Goal: Transaction & Acquisition: Obtain resource

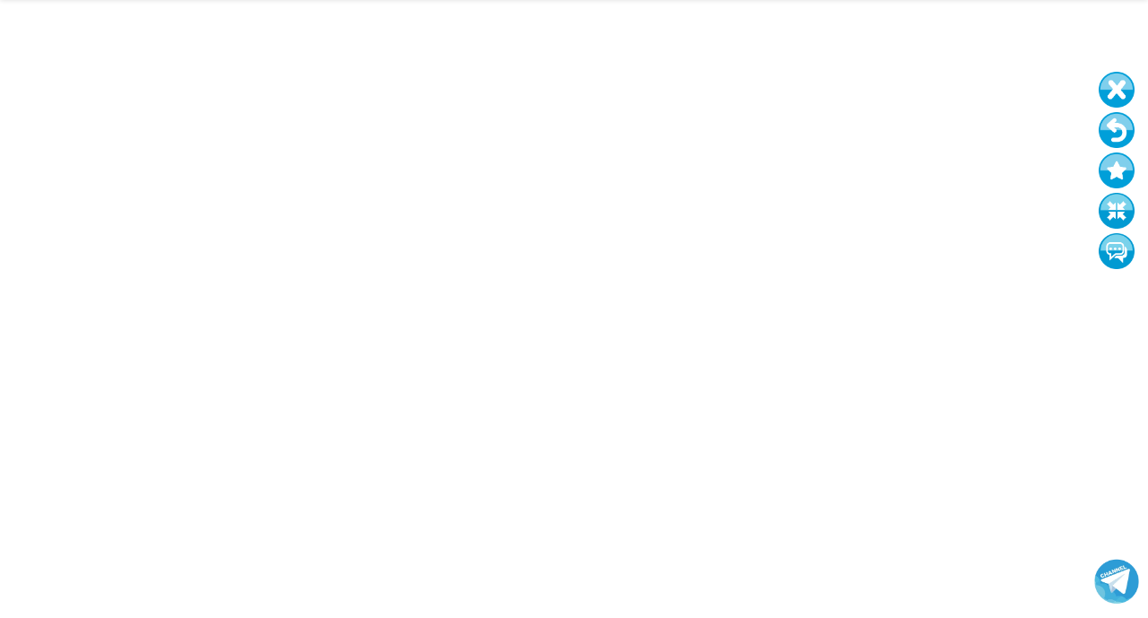
click at [1118, 137] on button at bounding box center [1117, 130] width 36 height 36
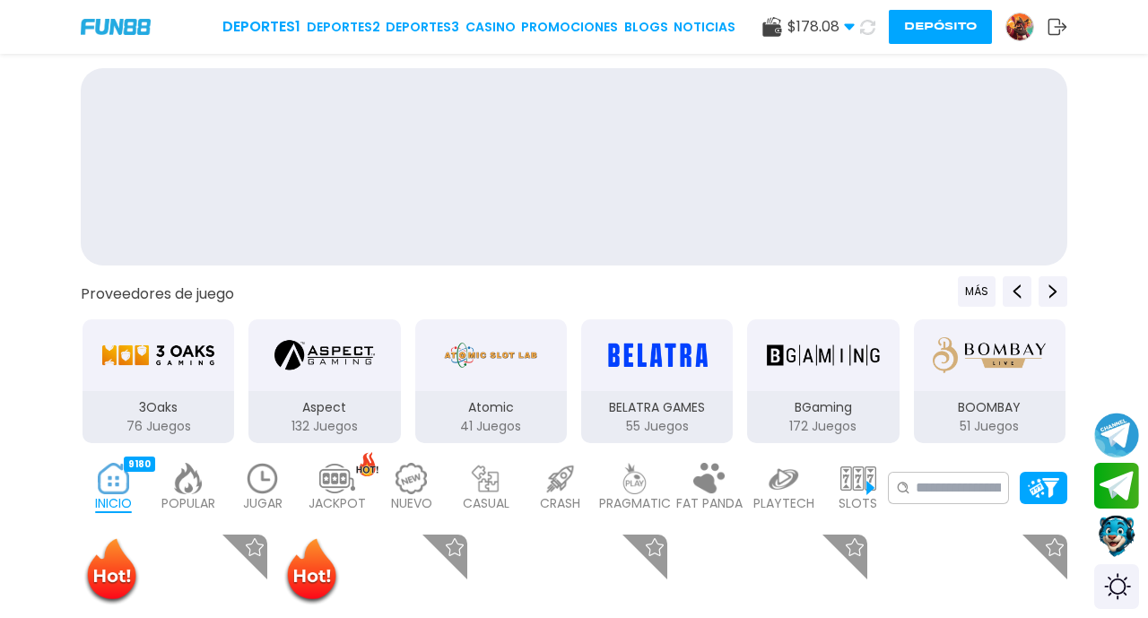
click at [1113, 128] on div at bounding box center [574, 170] width 1148 height 204
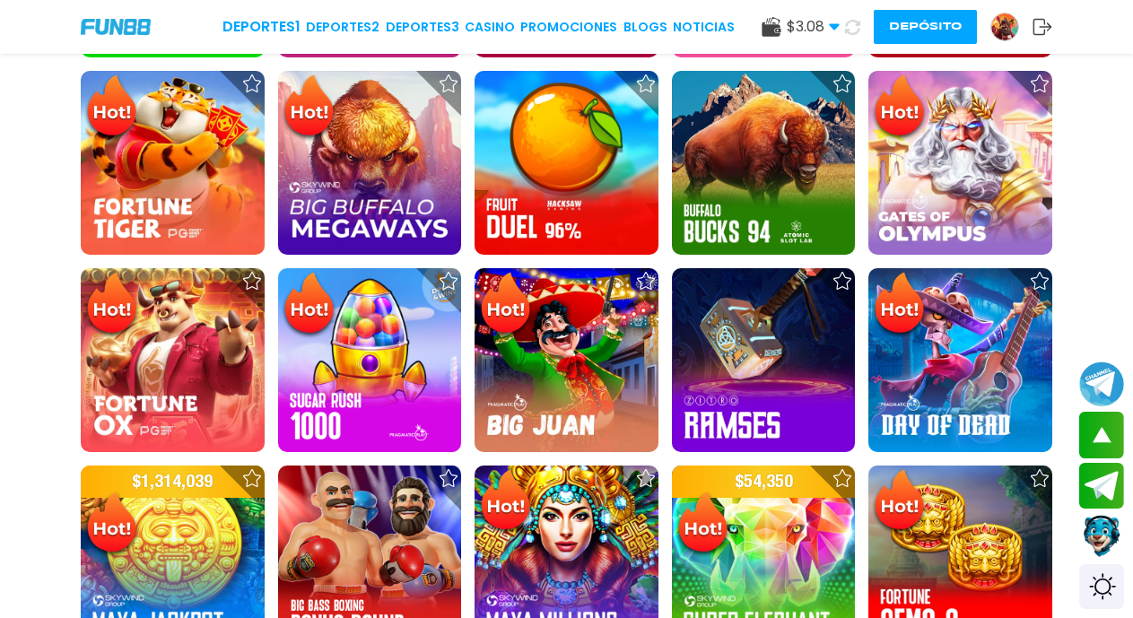
scroll to position [1112, 0]
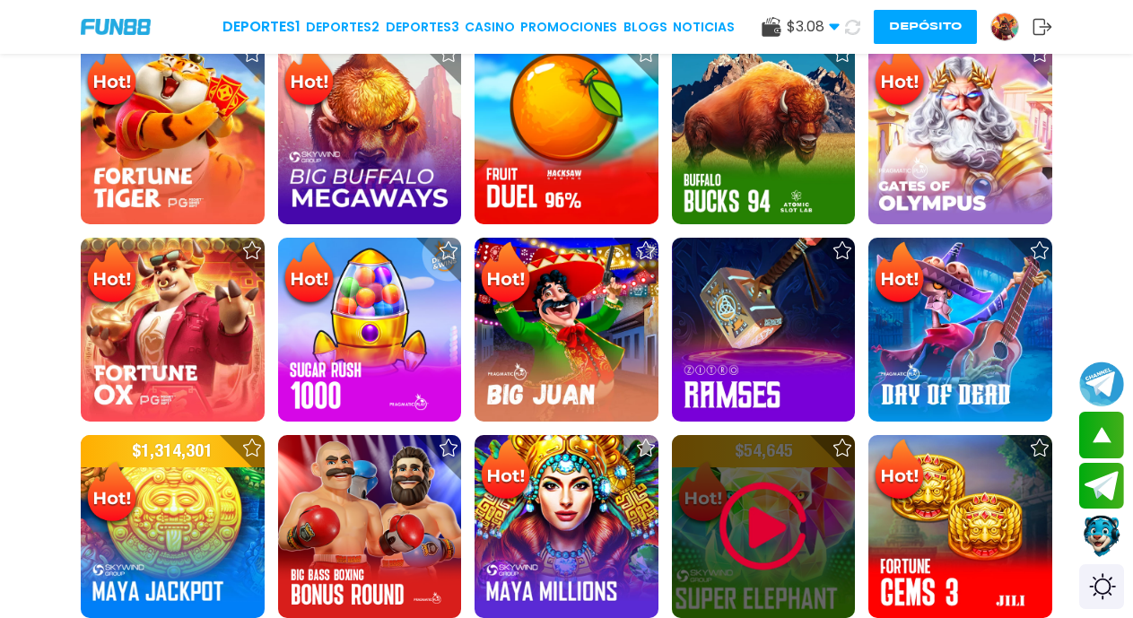
click at [751, 535] on img at bounding box center [763, 527] width 108 height 108
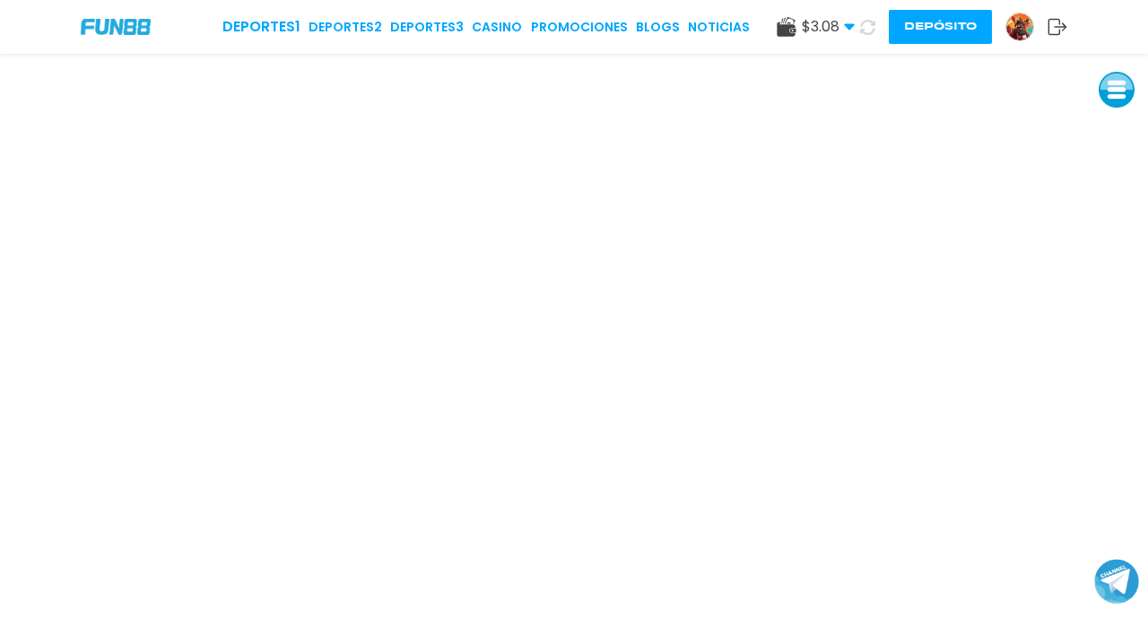
click at [1013, 33] on img at bounding box center [1019, 26] width 27 height 27
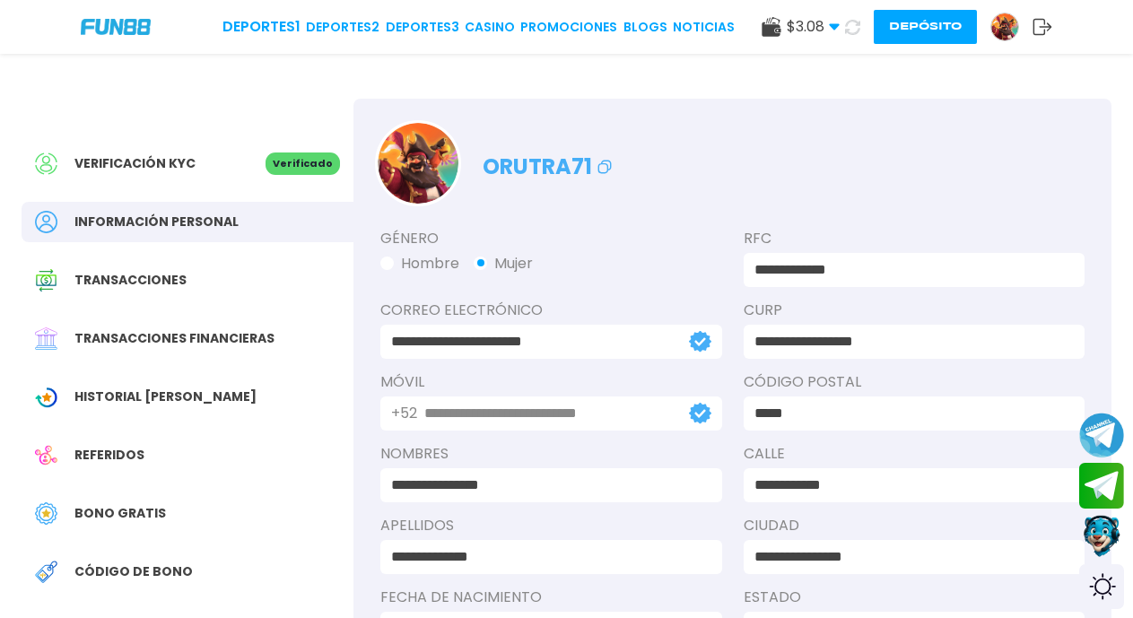
click at [129, 512] on span "Bono Gratis" at bounding box center [119, 513] width 91 height 19
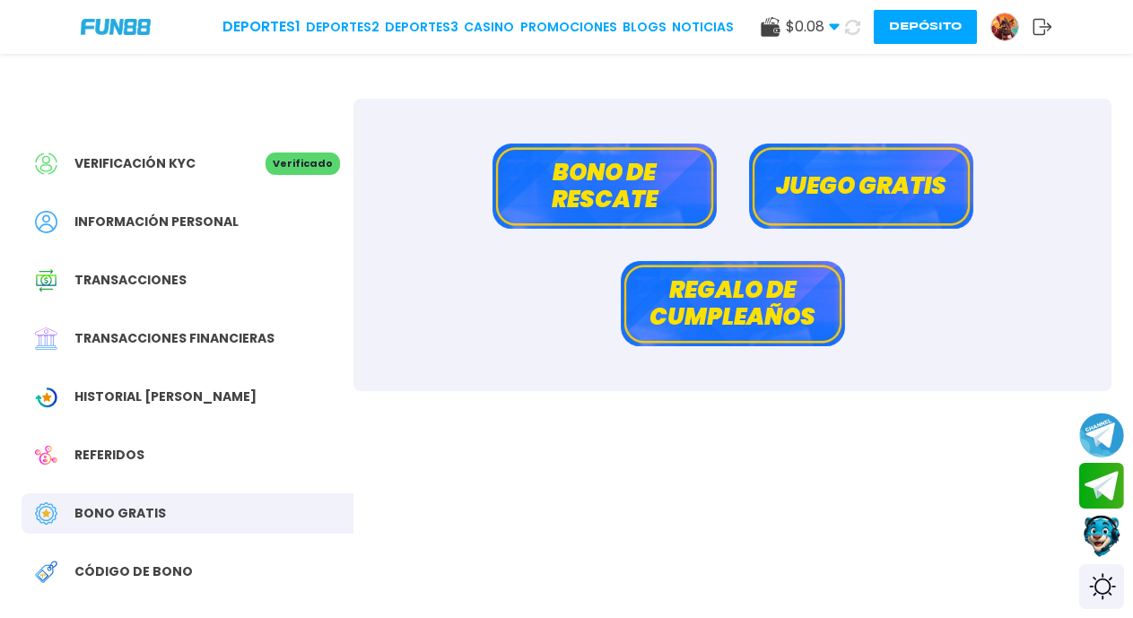
click at [590, 199] on button "Bono de rescate" at bounding box center [604, 185] width 224 height 85
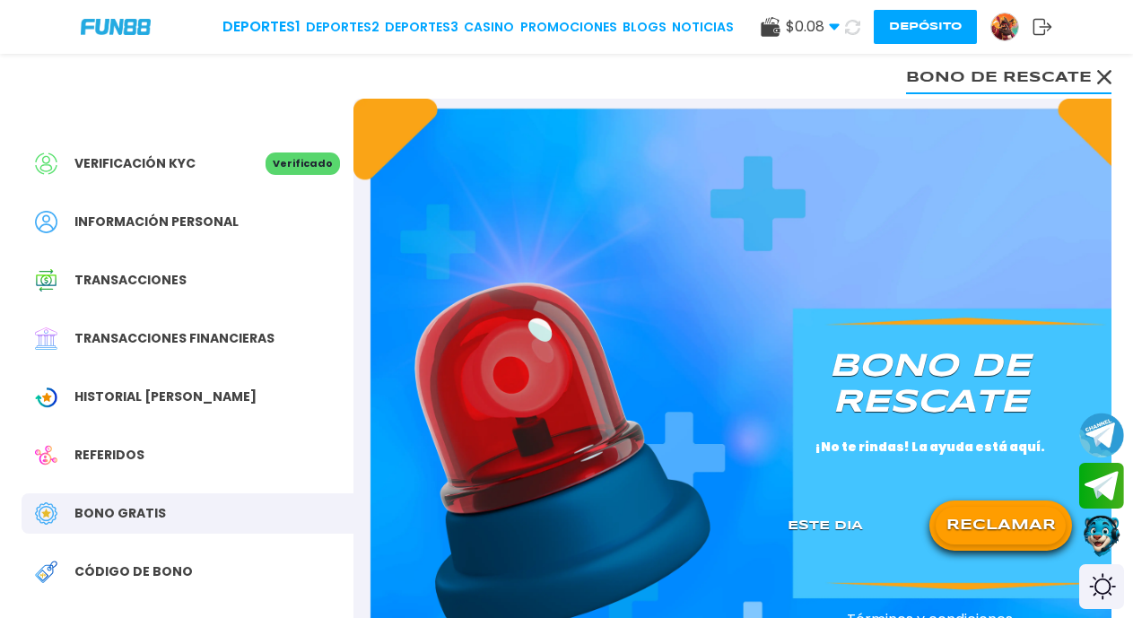
click at [984, 524] on button "RECLAMAR" at bounding box center [1000, 526] width 130 height 38
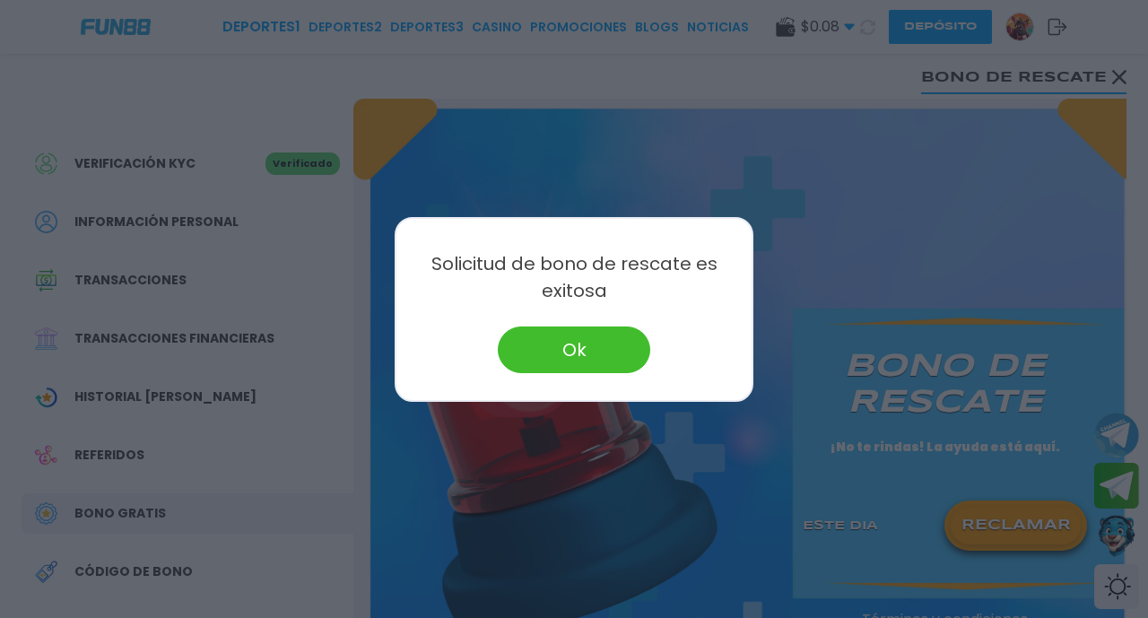
click at [560, 352] on button "Ok" at bounding box center [574, 349] width 152 height 47
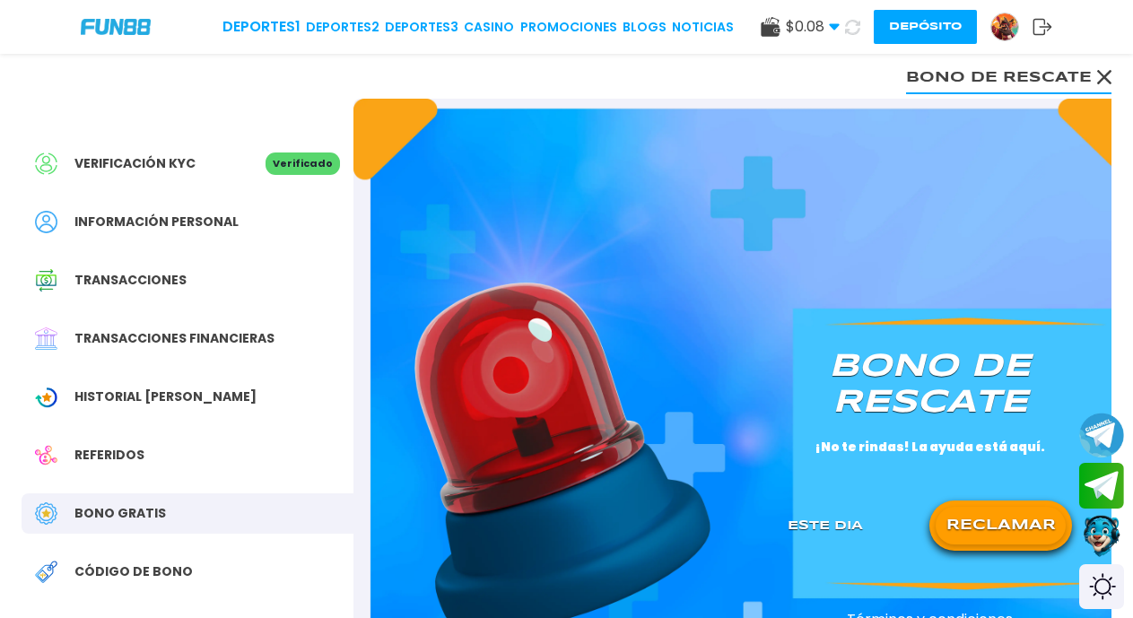
click at [850, 31] on icon at bounding box center [852, 27] width 15 height 15
click at [495, 28] on link "CASINO" at bounding box center [490, 27] width 50 height 19
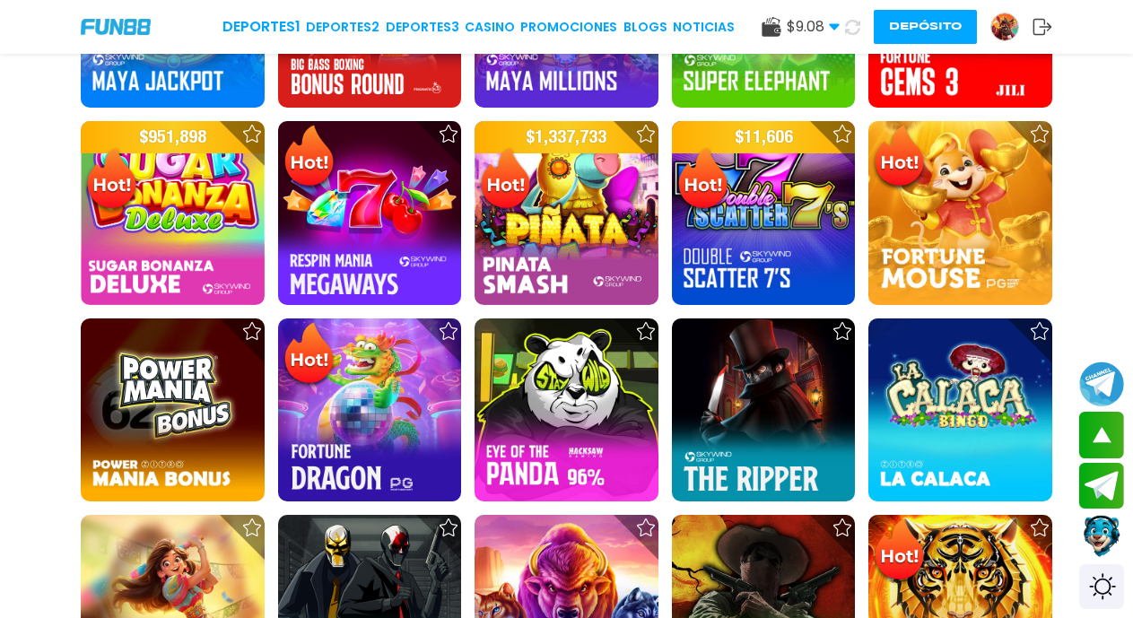
scroll to position [2163, 0]
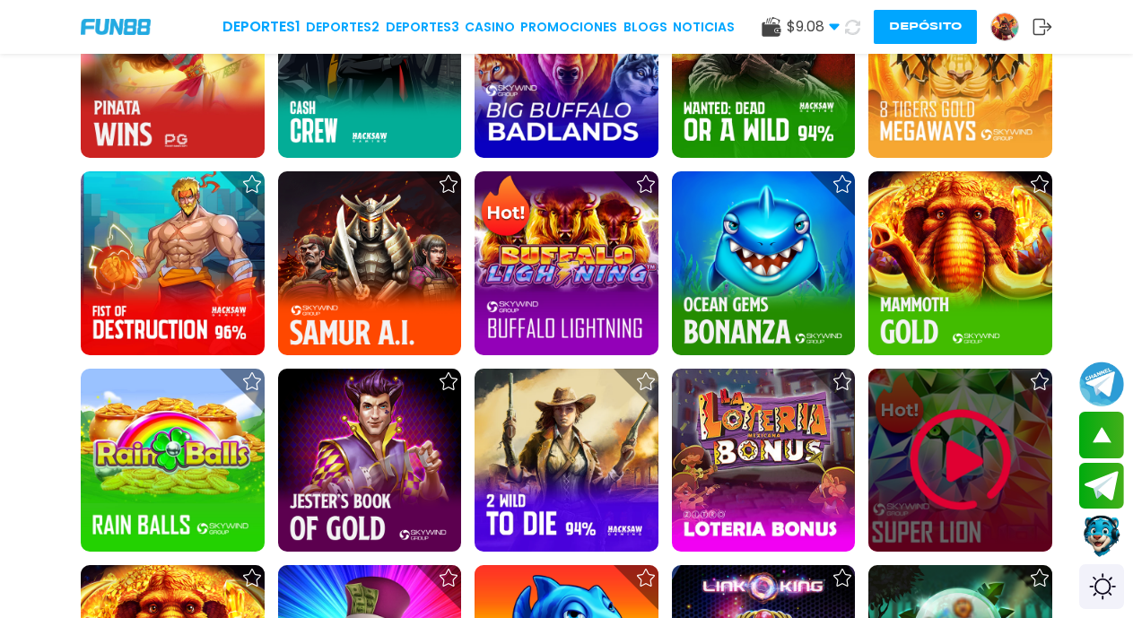
click at [953, 470] on img at bounding box center [961, 460] width 108 height 108
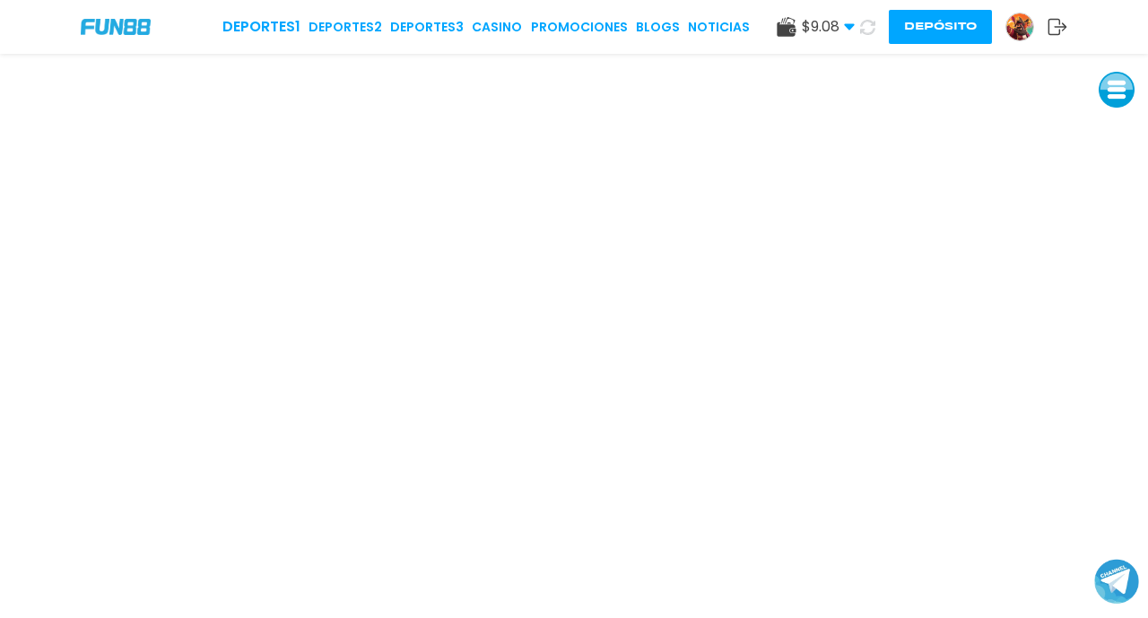
click at [1122, 92] on button at bounding box center [1117, 90] width 36 height 36
click at [1114, 129] on button at bounding box center [1117, 130] width 36 height 36
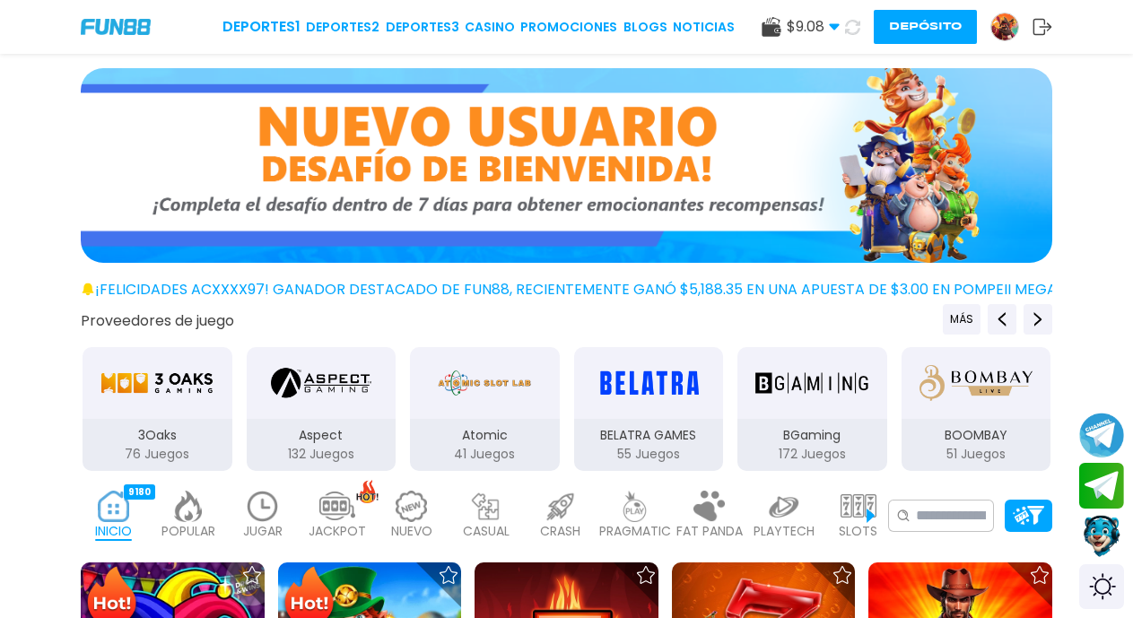
click at [911, 32] on button "Depósito" at bounding box center [924, 27] width 103 height 34
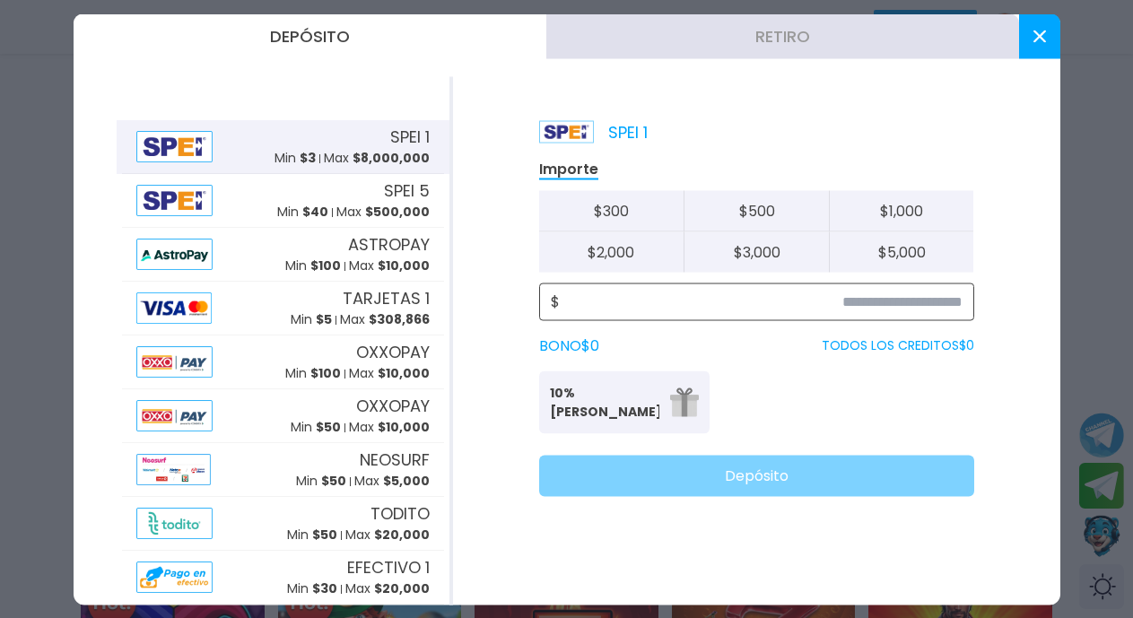
click at [920, 306] on input at bounding box center [761, 302] width 403 height 22
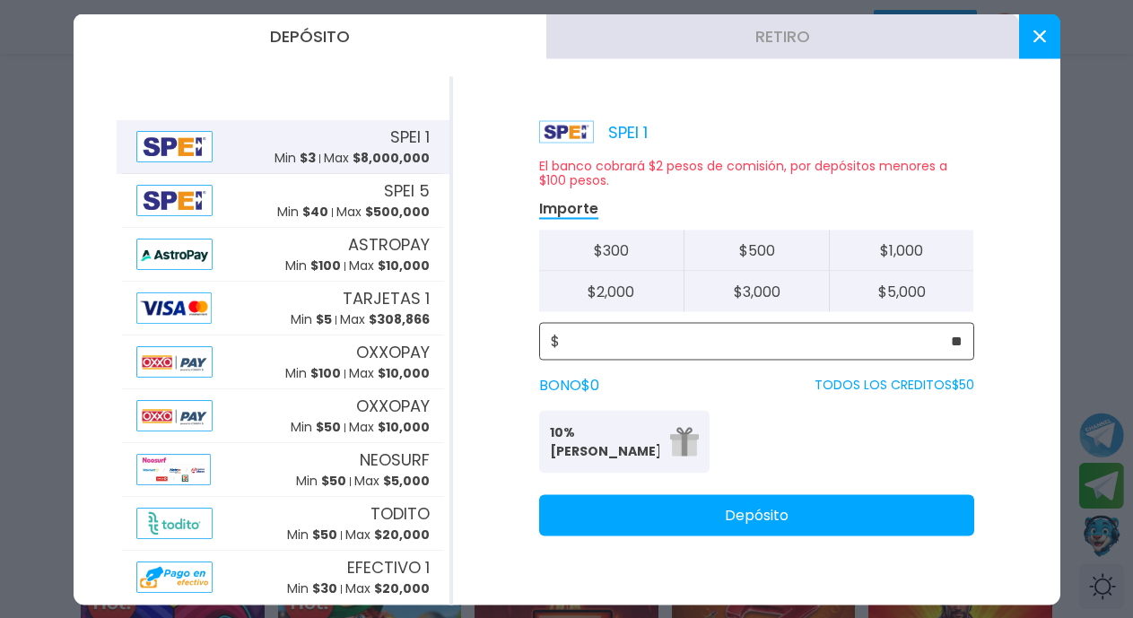
type input "**"
click at [778, 518] on button "Depósito" at bounding box center [756, 514] width 435 height 41
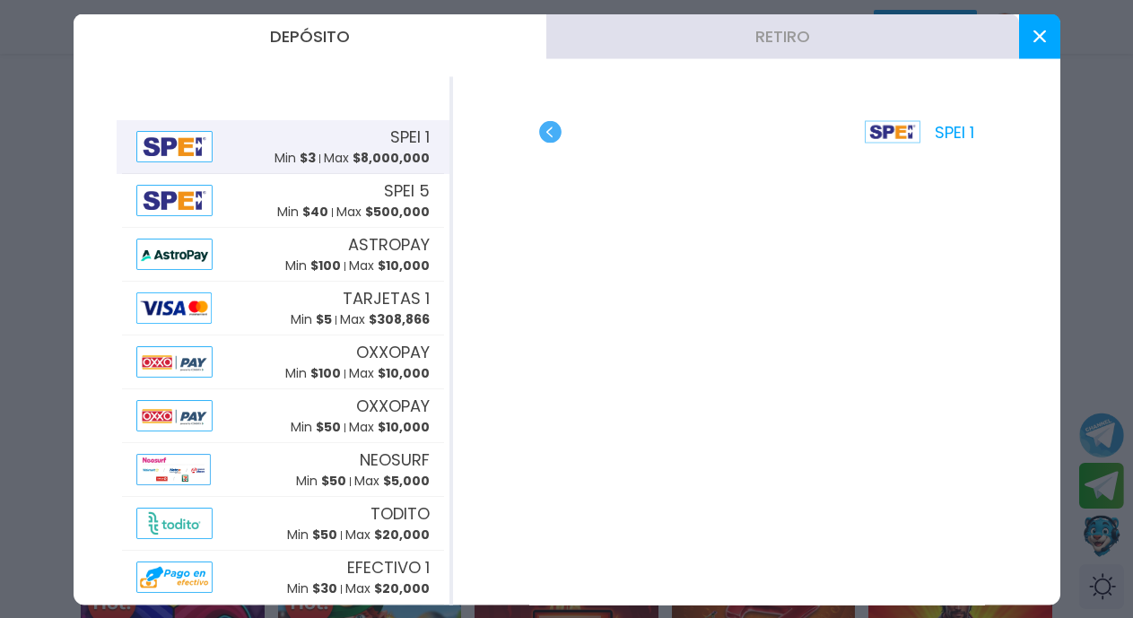
click at [1037, 37] on use at bounding box center [1038, 36] width 13 height 13
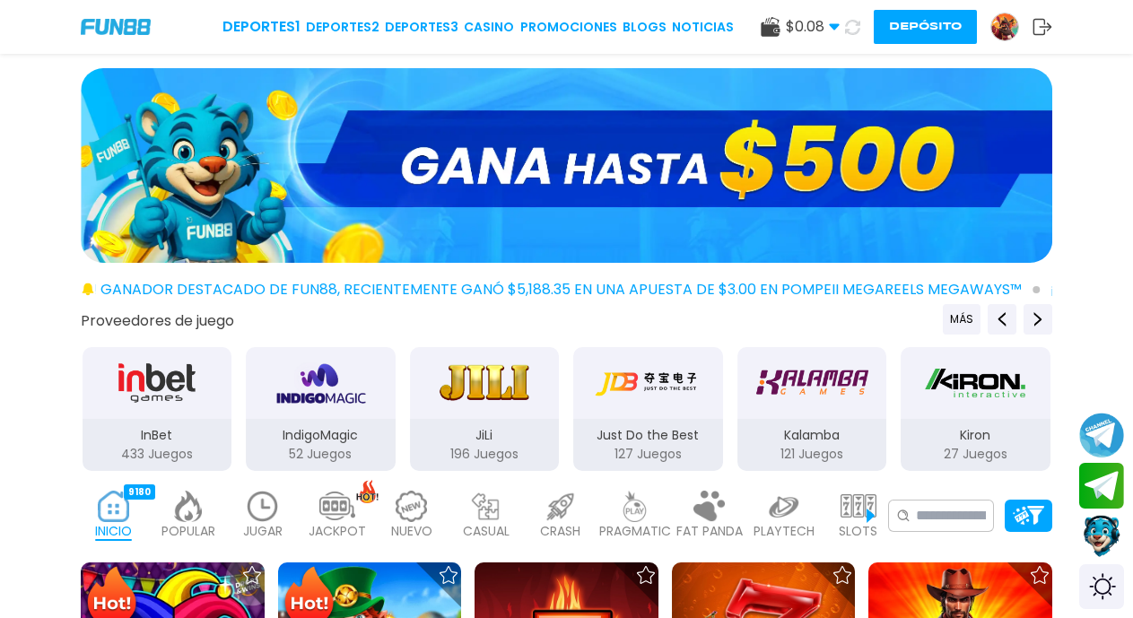
click at [849, 25] on icon at bounding box center [852, 27] width 16 height 16
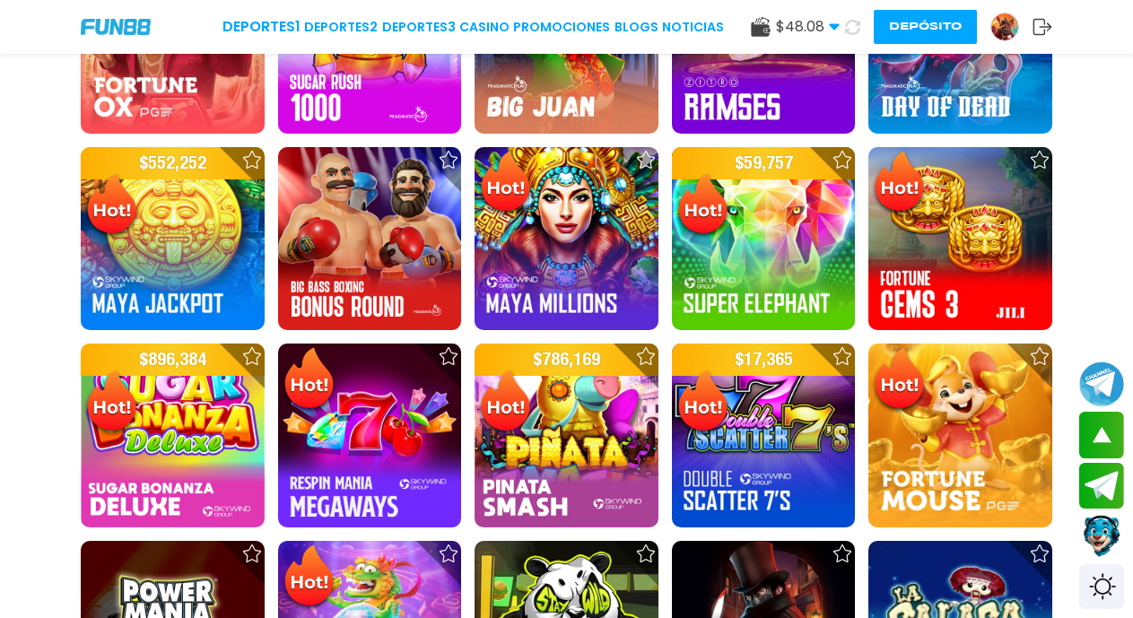
scroll to position [2226, 0]
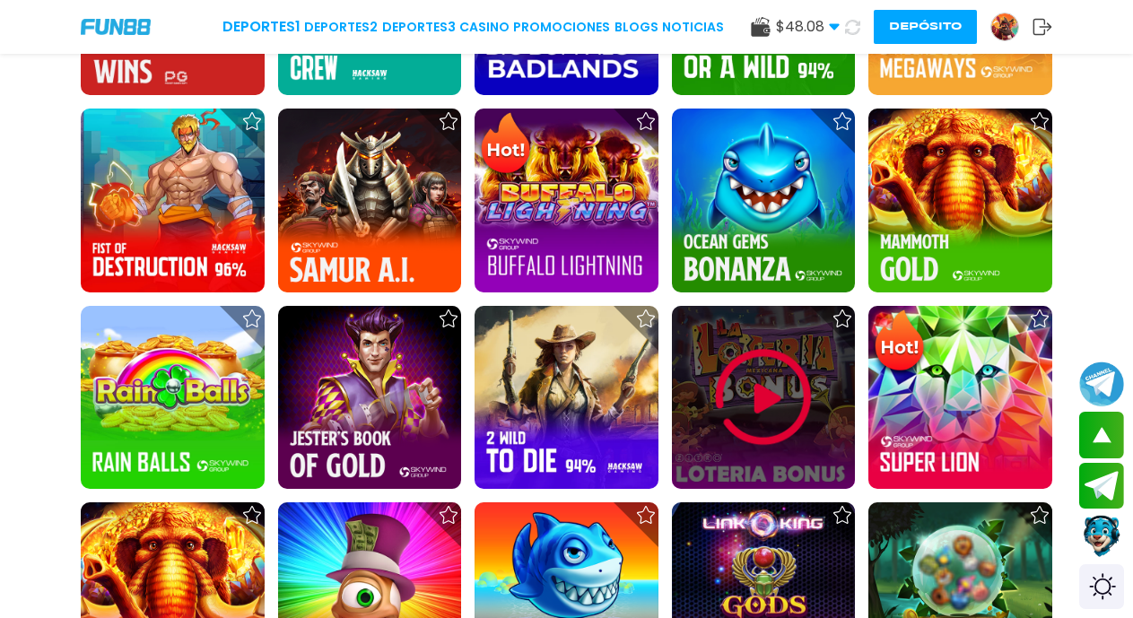
click at [760, 387] on img at bounding box center [763, 397] width 108 height 108
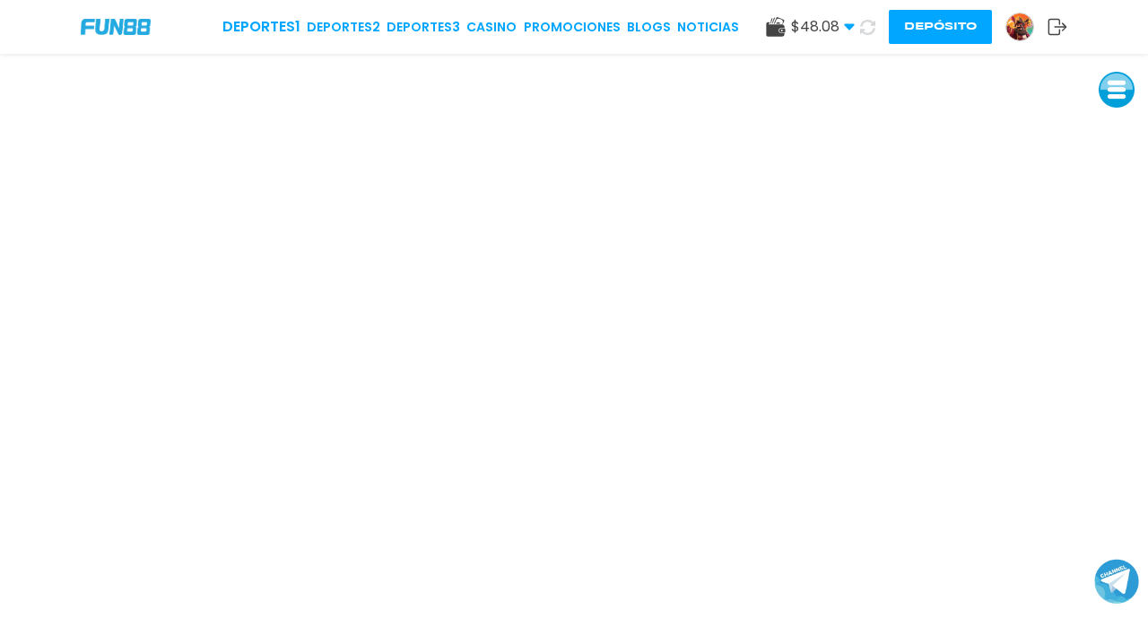
click at [1118, 94] on button at bounding box center [1117, 90] width 36 height 36
click at [1117, 92] on button at bounding box center [1117, 90] width 36 height 36
click at [1115, 210] on button at bounding box center [1117, 211] width 36 height 36
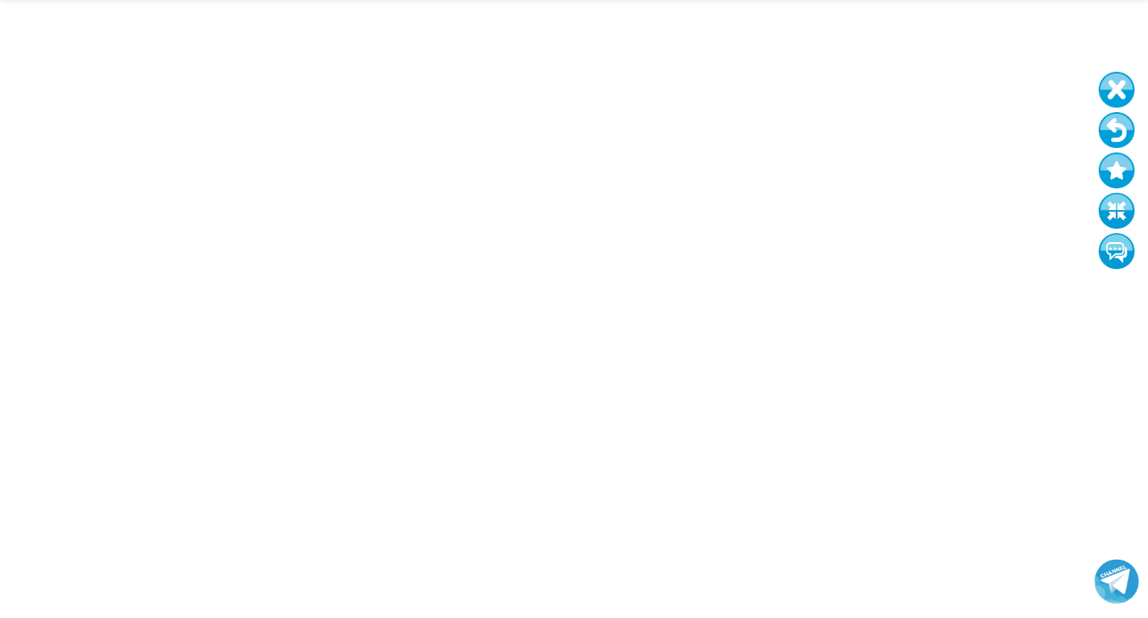
click at [1121, 131] on button at bounding box center [1117, 130] width 36 height 36
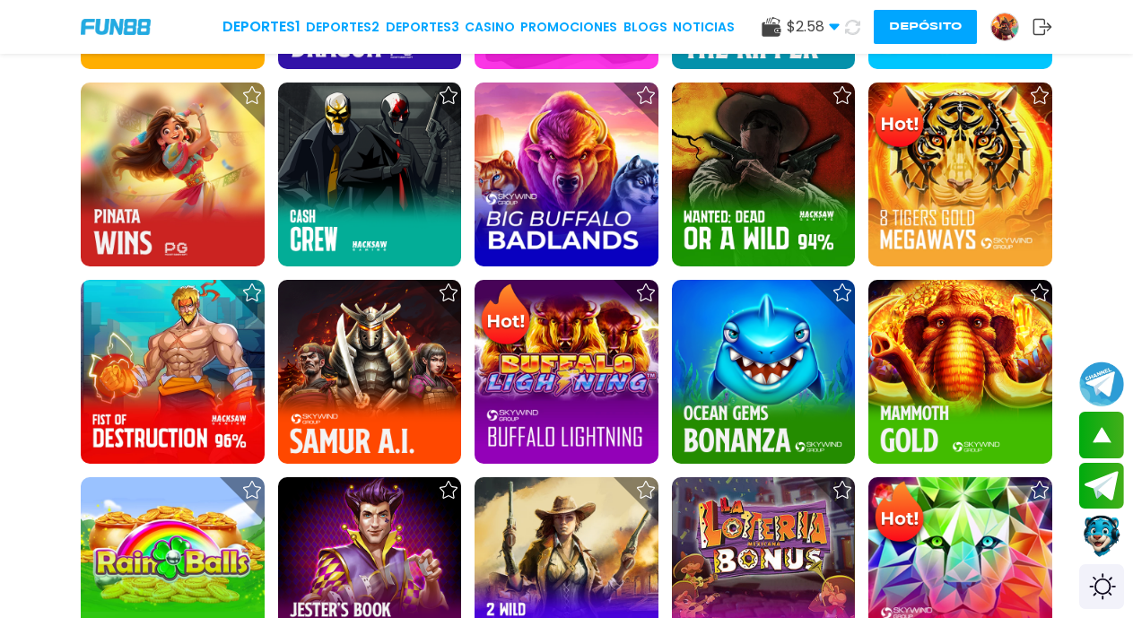
scroll to position [2241, 0]
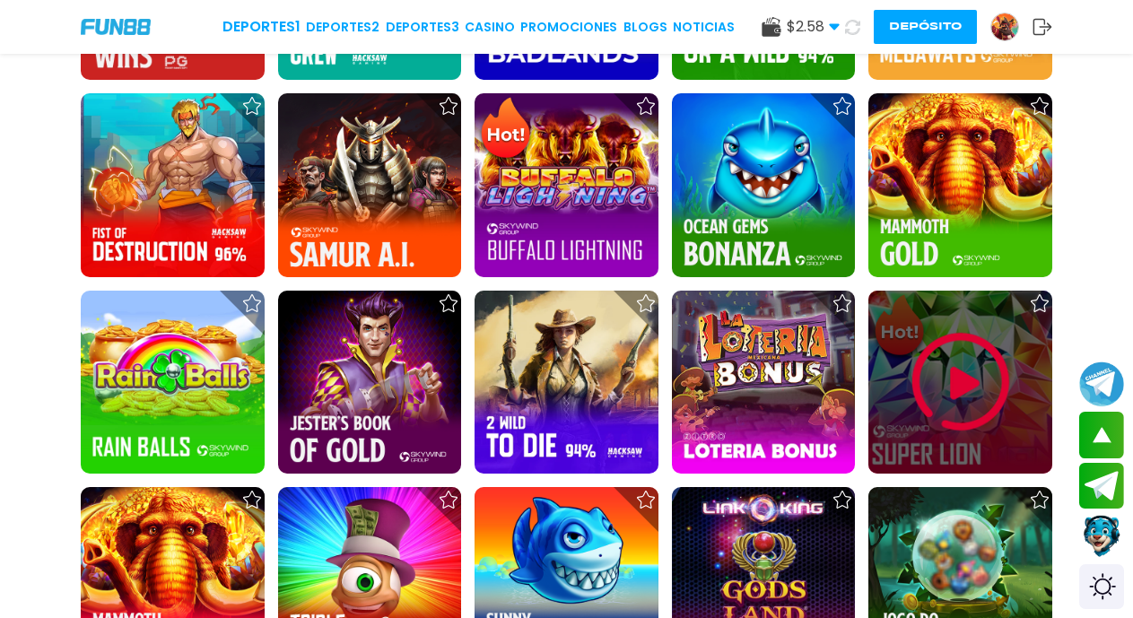
click at [966, 375] on img at bounding box center [961, 382] width 108 height 108
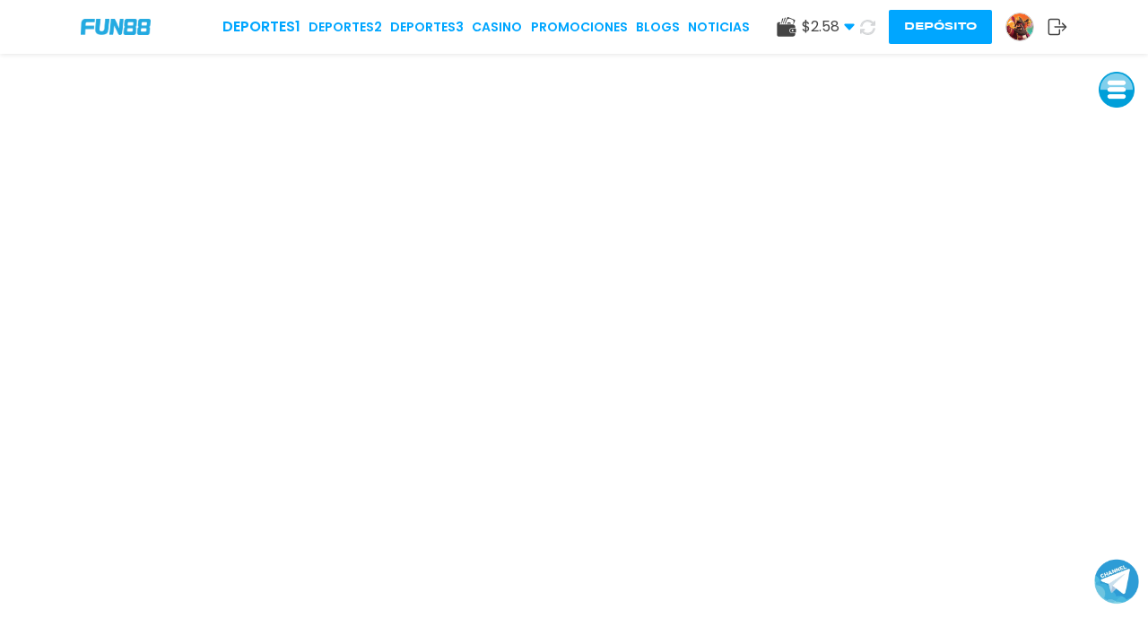
click at [1110, 86] on button at bounding box center [1117, 90] width 36 height 36
click at [868, 28] on icon at bounding box center [867, 27] width 15 height 15
click at [1117, 129] on button at bounding box center [1117, 130] width 36 height 36
